Goal: Find specific page/section

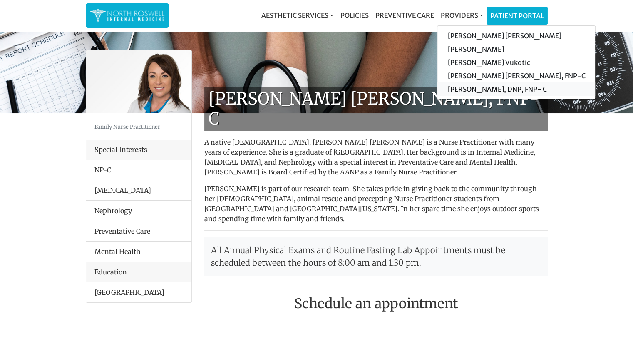
click at [458, 90] on link "[PERSON_NAME], DNP, FNP- C" at bounding box center [516, 88] width 158 height 13
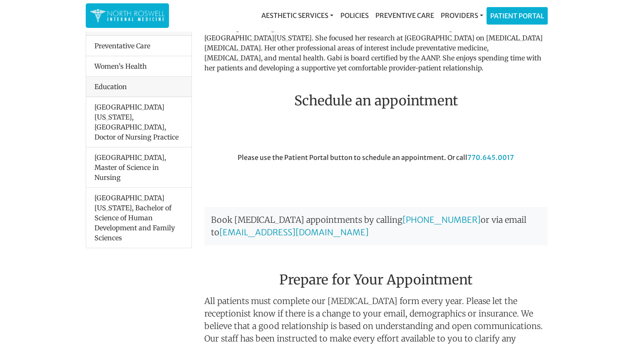
scroll to position [125, 0]
